Goal: Task Accomplishment & Management: Manage account settings

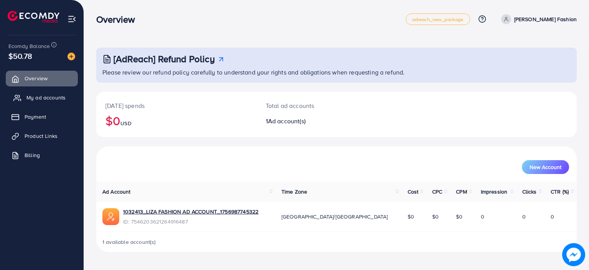
click at [66, 95] on link "My ad accounts" at bounding box center [42, 97] width 72 height 15
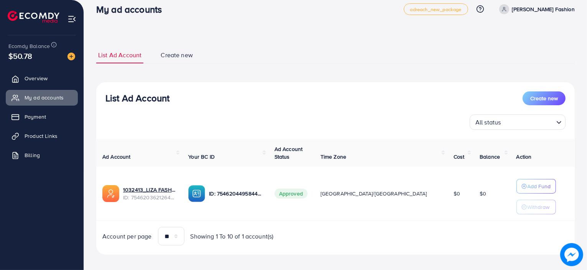
scroll to position [15, 0]
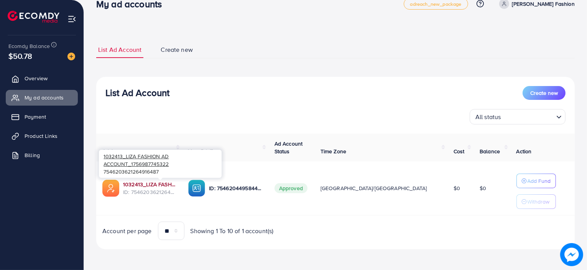
click at [150, 183] on link "1032413_LIZA FASHION AD ACCOUNT_1756987745322" at bounding box center [149, 184] width 53 height 8
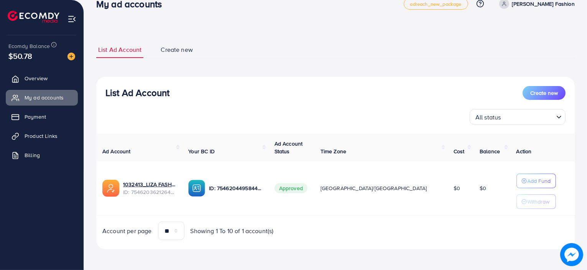
click at [509, 122] on input "Search for option" at bounding box center [529, 117] width 50 height 12
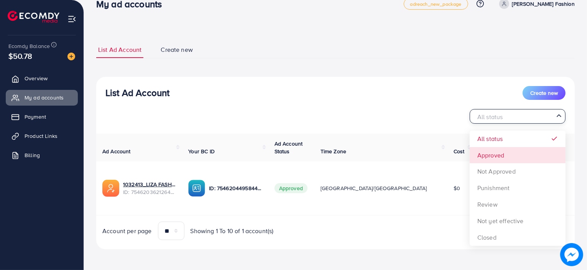
click at [513, 158] on div "List Ad Account Create new All status Loading... All status Approved Not Approv…" at bounding box center [335, 163] width 479 height 173
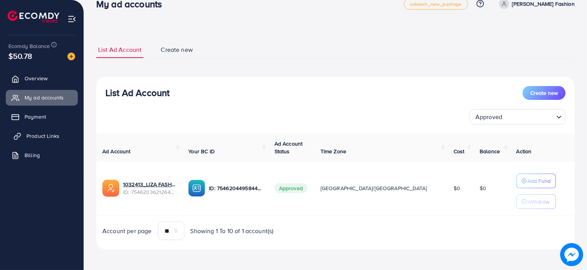
click at [40, 141] on link "Product Links" at bounding box center [42, 135] width 72 height 15
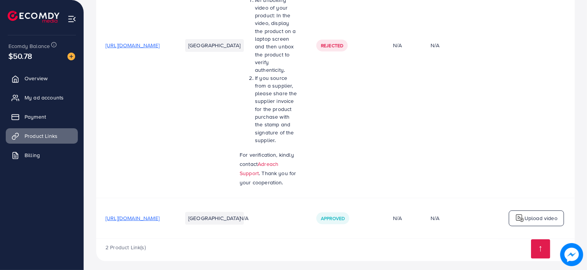
scroll to position [217, 0]
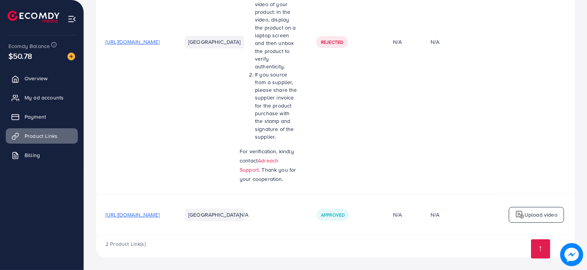
click at [160, 215] on span "[URL][DOMAIN_NAME]" at bounding box center [133, 215] width 54 height 8
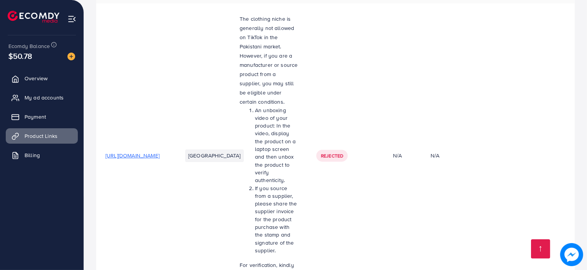
scroll to position [0, 0]
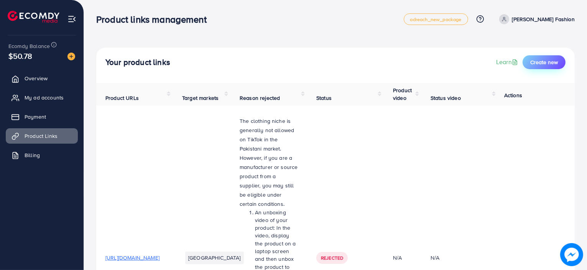
click at [551, 61] on span "Create new" at bounding box center [545, 62] width 28 height 8
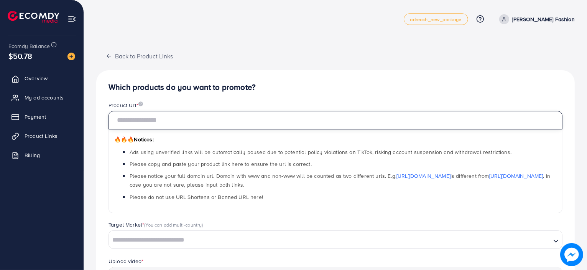
click at [211, 126] on input "text" at bounding box center [336, 120] width 454 height 18
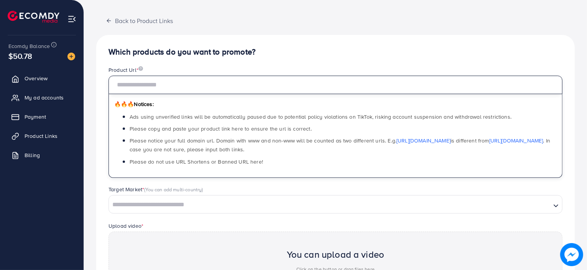
scroll to position [77, 0]
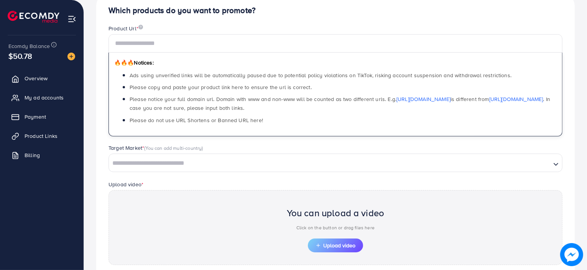
click at [189, 162] on div "Loading..." at bounding box center [336, 162] width 454 height 18
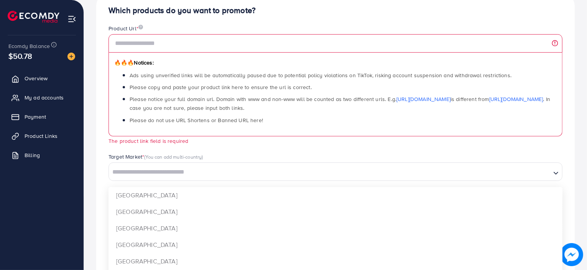
click at [253, 149] on div "Product Url * 🔥🔥🔥 Notices: Ads using unverified links will be automatically pau…" at bounding box center [335, 89] width 467 height 128
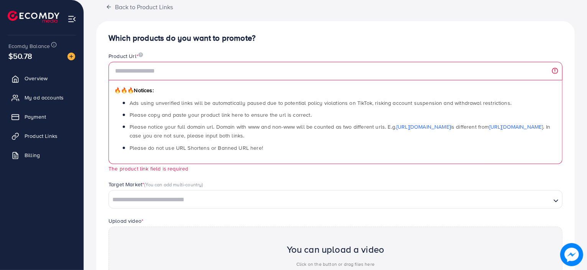
scroll to position [0, 0]
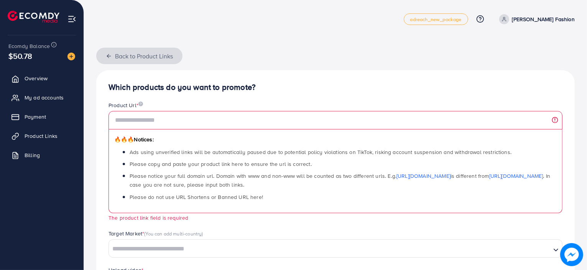
click at [104, 57] on button "Back to Product Links" at bounding box center [139, 56] width 86 height 16
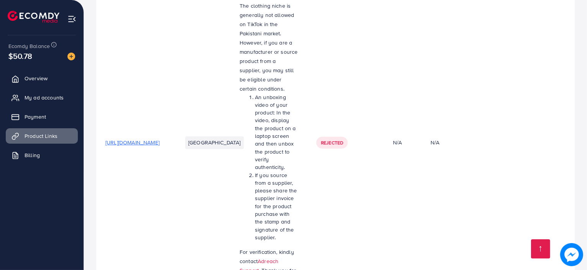
scroll to position [217, 0]
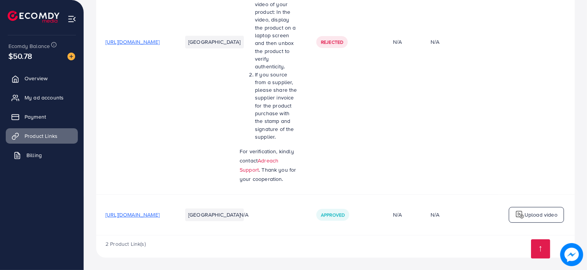
click at [62, 159] on link "Billing" at bounding box center [42, 154] width 72 height 15
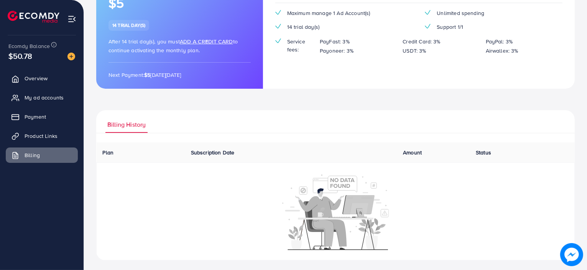
scroll to position [92, 0]
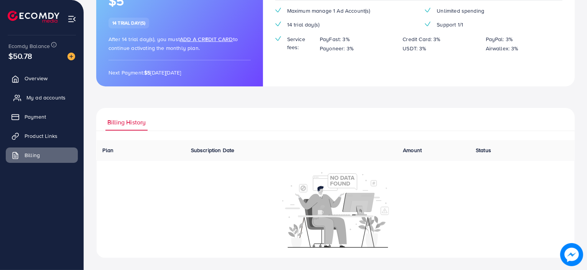
click at [40, 92] on link "My ad accounts" at bounding box center [42, 97] width 72 height 15
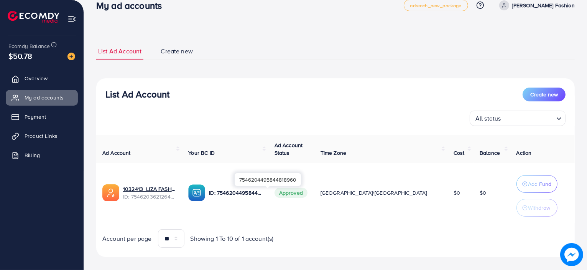
scroll to position [21, 0]
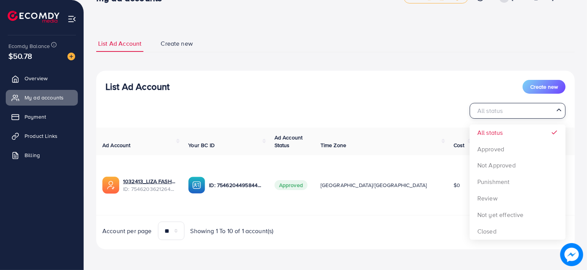
click at [538, 115] on input "Search for option" at bounding box center [514, 111] width 80 height 12
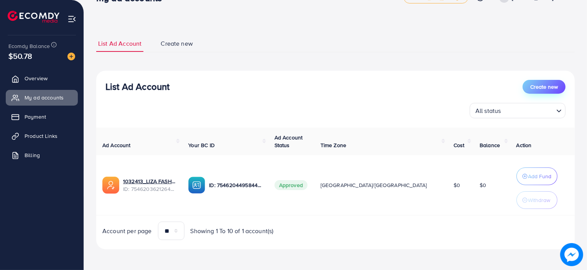
click at [542, 89] on span "Create new" at bounding box center [545, 87] width 28 height 8
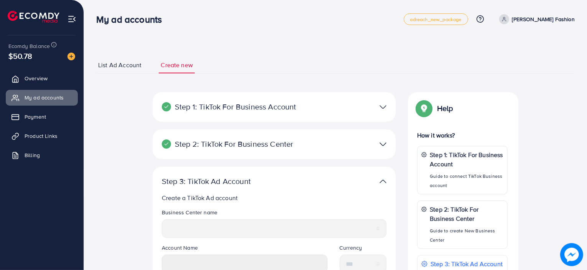
click at [125, 64] on span "List Ad Account" at bounding box center [119, 65] width 43 height 9
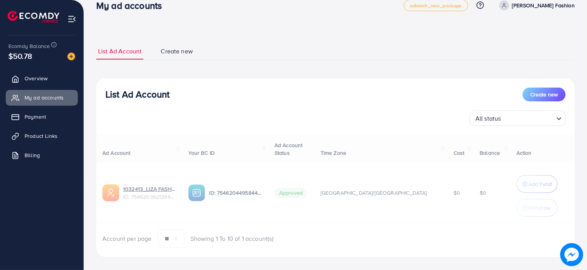
scroll to position [21, 0]
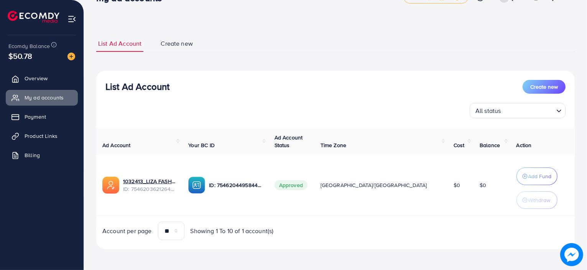
click at [180, 46] on span "Create new" at bounding box center [177, 43] width 32 height 9
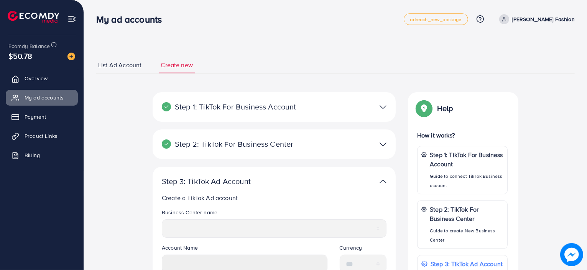
click at [140, 68] on span "List Ad Account" at bounding box center [119, 65] width 43 height 9
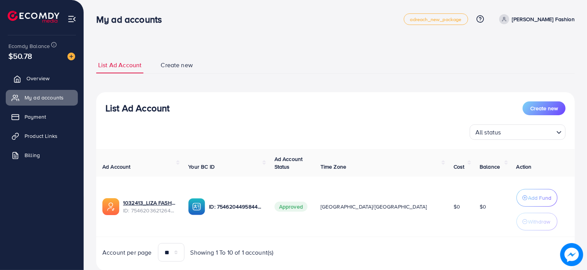
click at [50, 79] on link "Overview" at bounding box center [42, 78] width 72 height 15
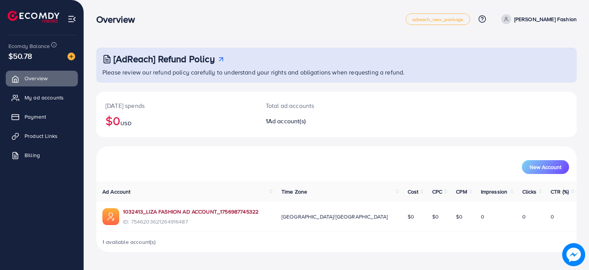
click at [238, 211] on link "1032413_LIZA FASHION AD ACCOUNT_1756987745322" at bounding box center [190, 212] width 135 height 8
